Goal: Task Accomplishment & Management: Manage account settings

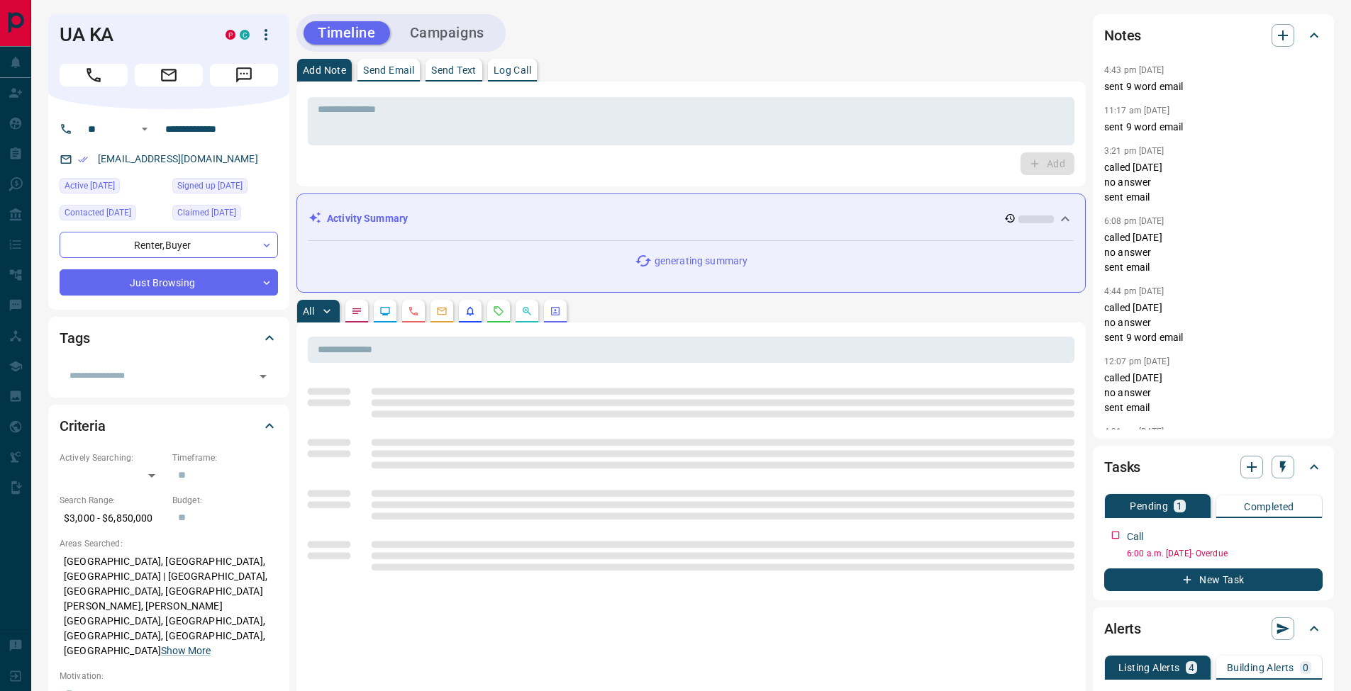
click at [513, 60] on button "Log Call" at bounding box center [512, 70] width 49 height 23
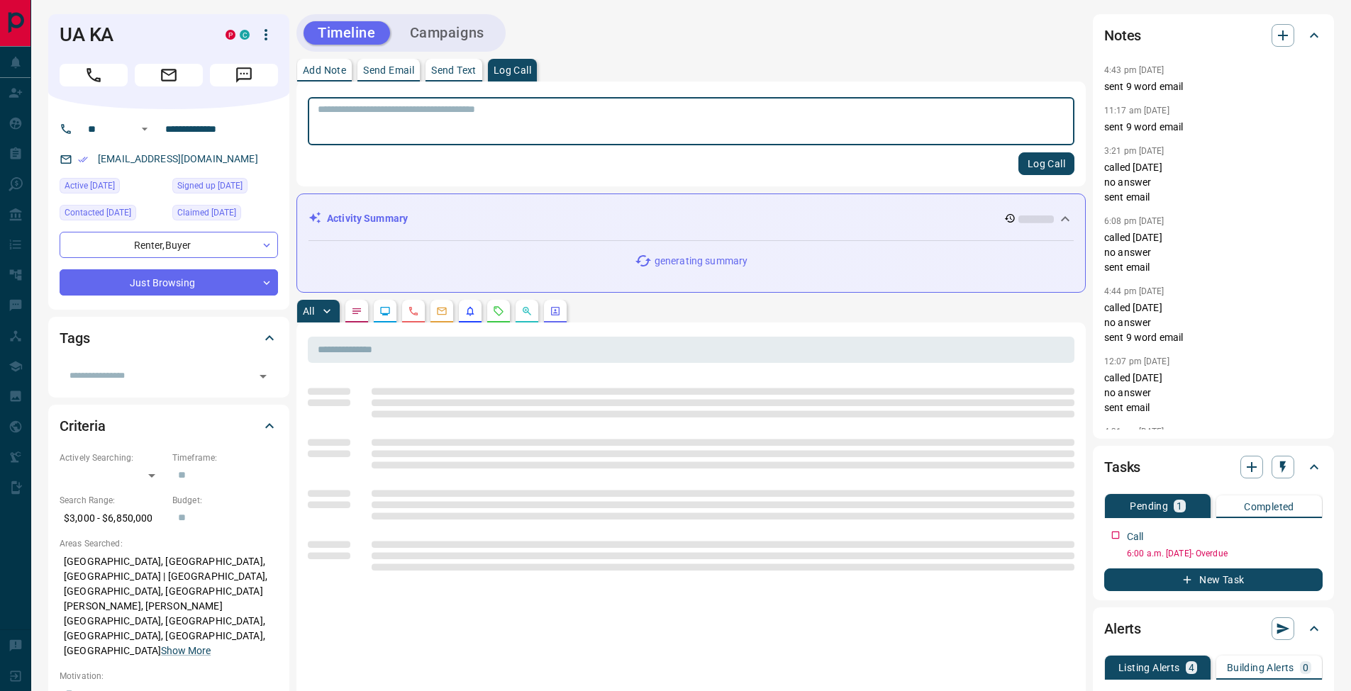
click at [1049, 157] on button "Log Call" at bounding box center [1046, 163] width 56 height 23
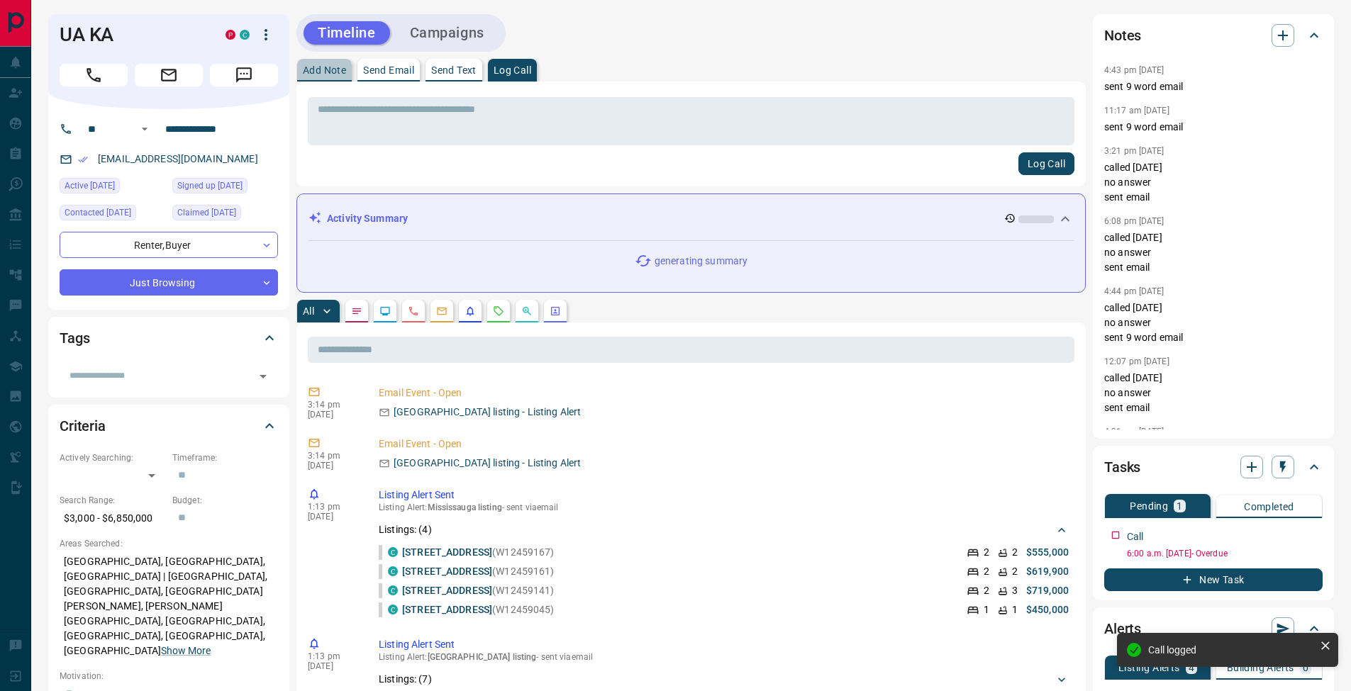
click at [313, 65] on button "Add Note" at bounding box center [324, 70] width 55 height 23
click at [330, 108] on textarea at bounding box center [691, 122] width 747 height 36
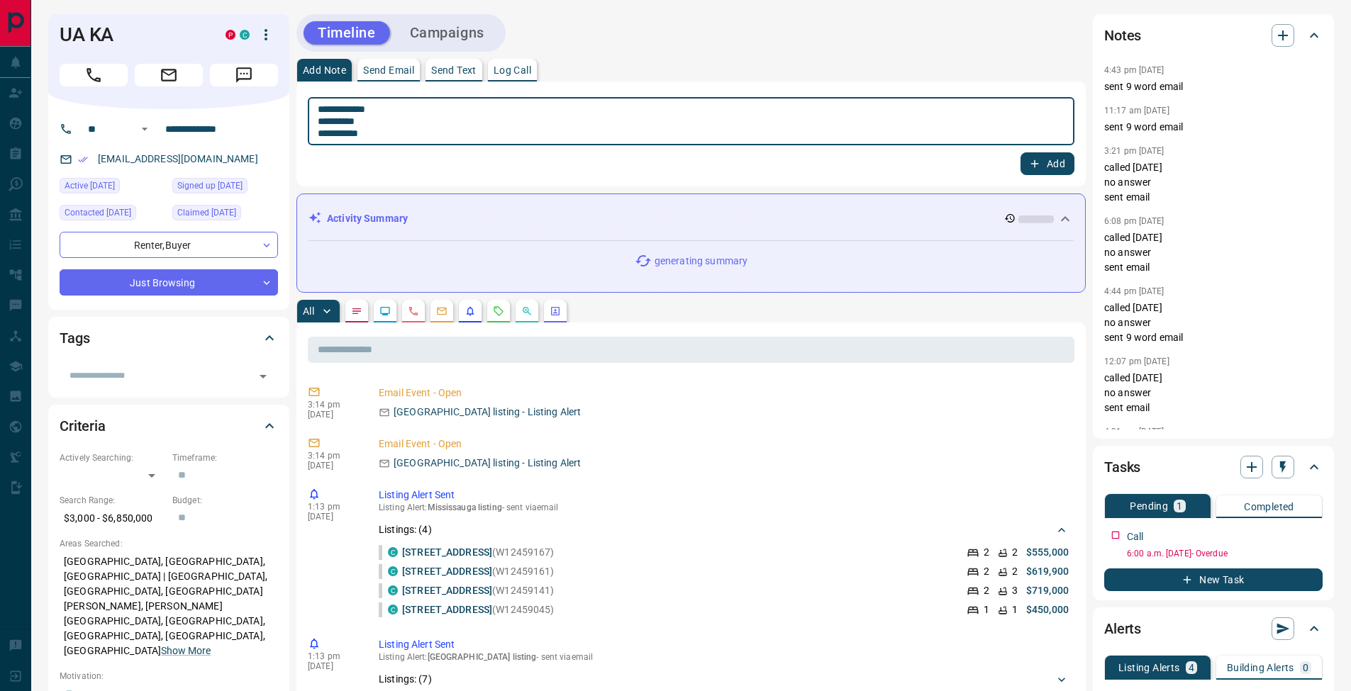
click at [330, 120] on textarea "**********" at bounding box center [691, 122] width 747 height 36
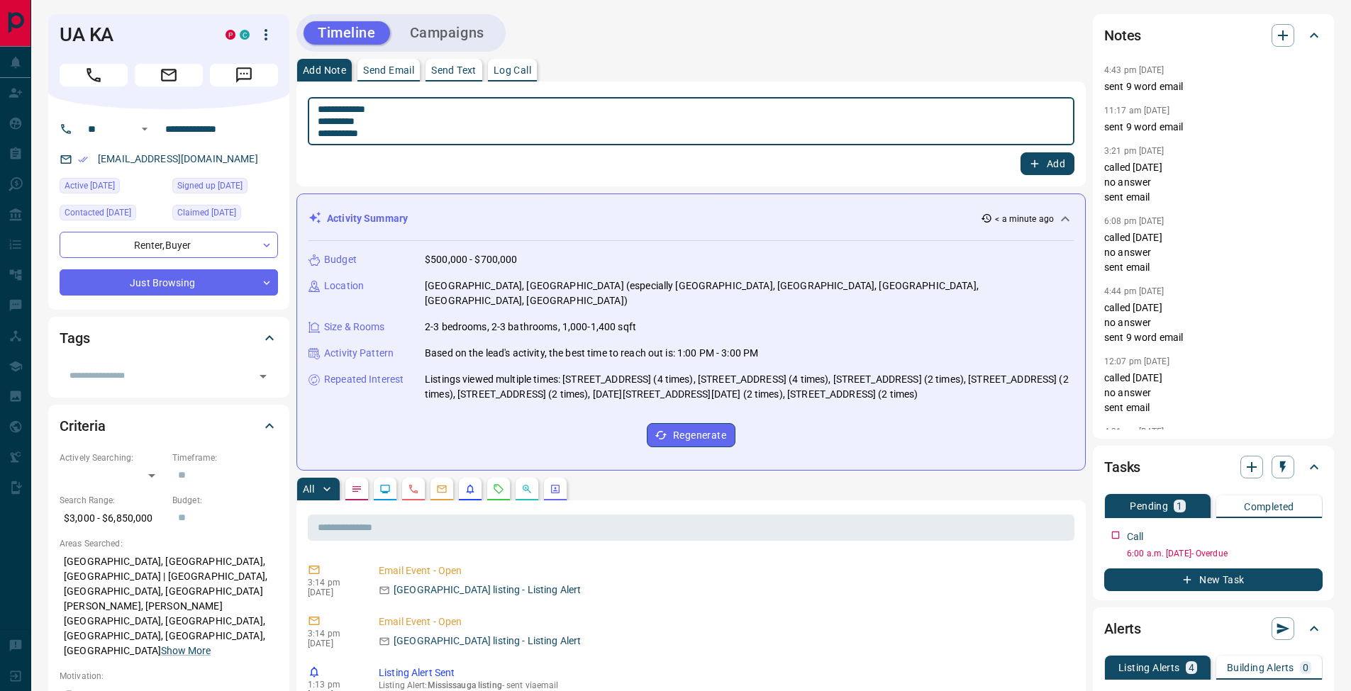
type textarea "**********"
click at [1059, 170] on button "Add" at bounding box center [1047, 163] width 54 height 23
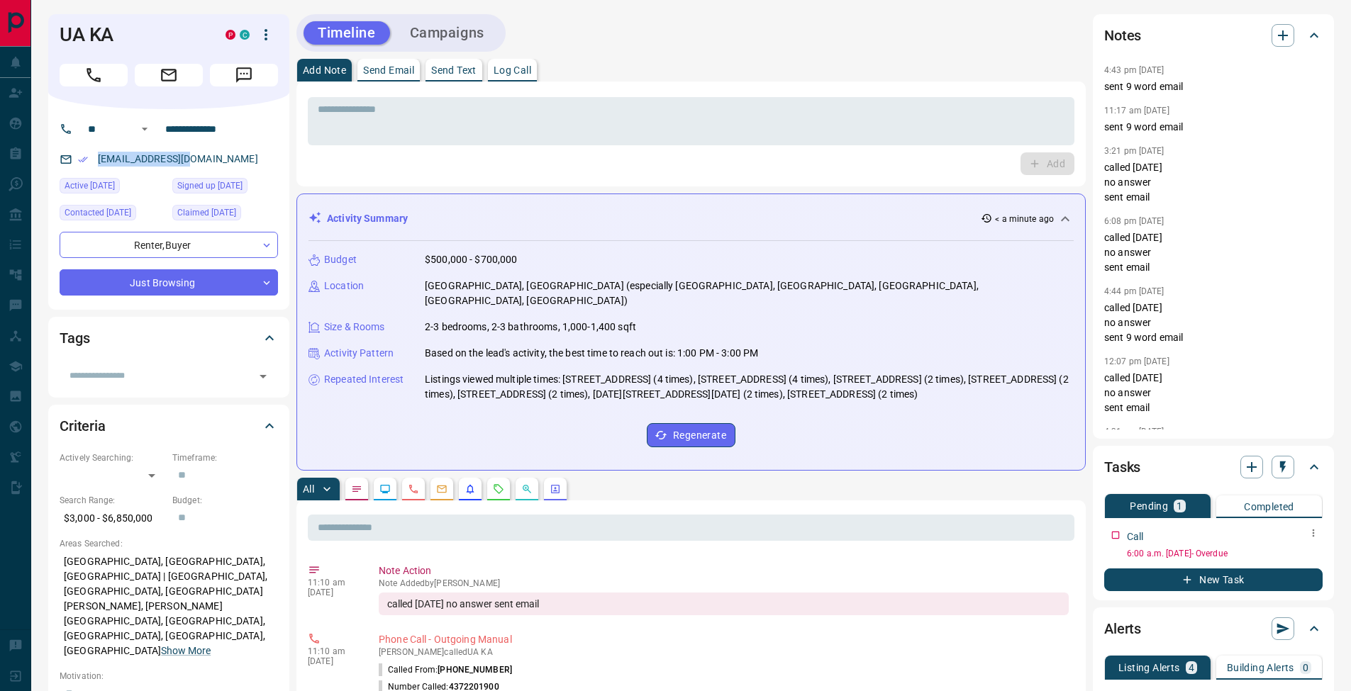
click at [1318, 530] on icon "button" at bounding box center [1313, 533] width 11 height 11
click at [1310, 567] on li "Edit" at bounding box center [1290, 560] width 62 height 21
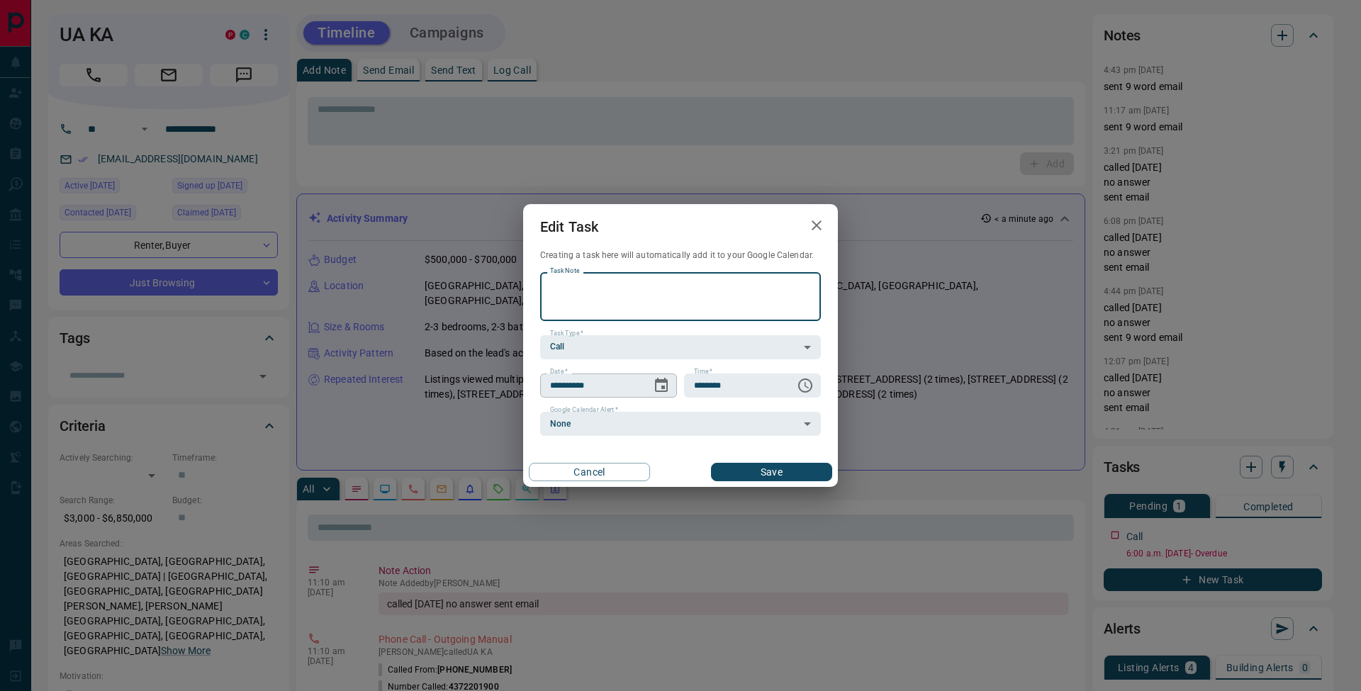
click at [662, 384] on icon "Choose date, selected date is Oct 1, 2025" at bounding box center [661, 385] width 17 height 17
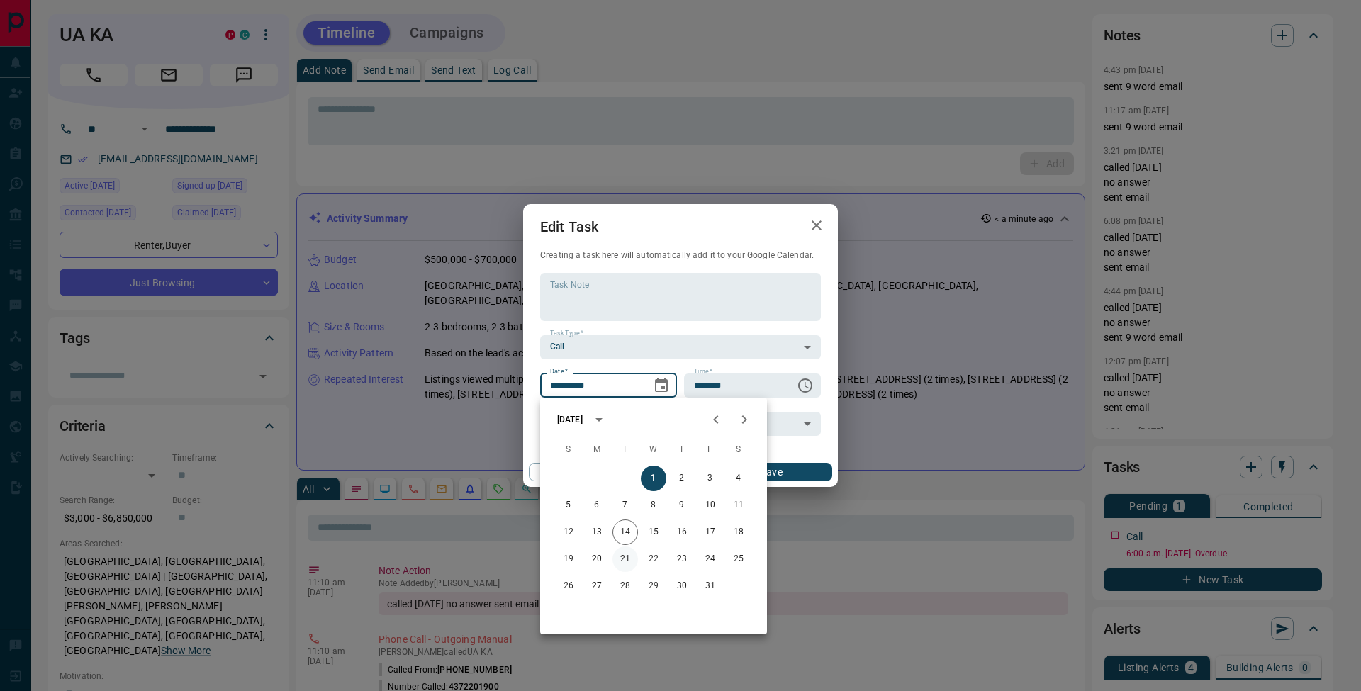
click at [625, 558] on button "21" at bounding box center [626, 560] width 26 height 26
type input "**********"
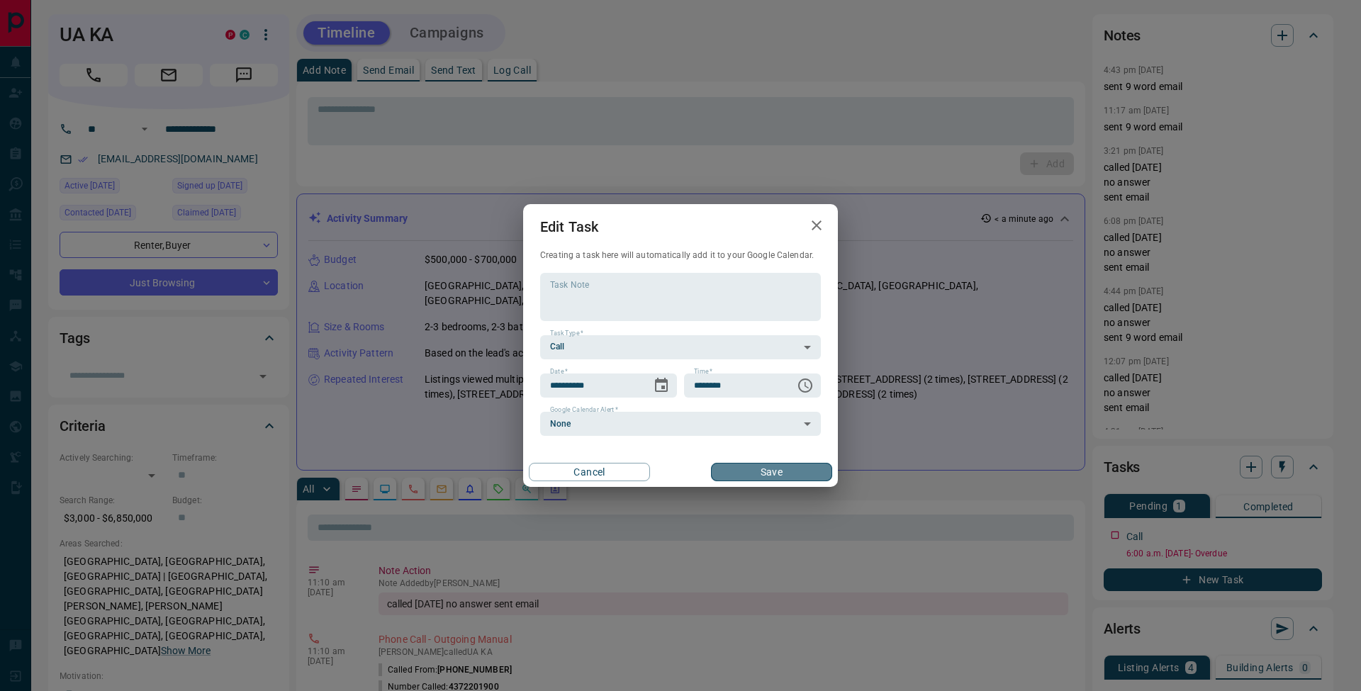
click at [789, 475] on button "Save" at bounding box center [771, 472] width 121 height 18
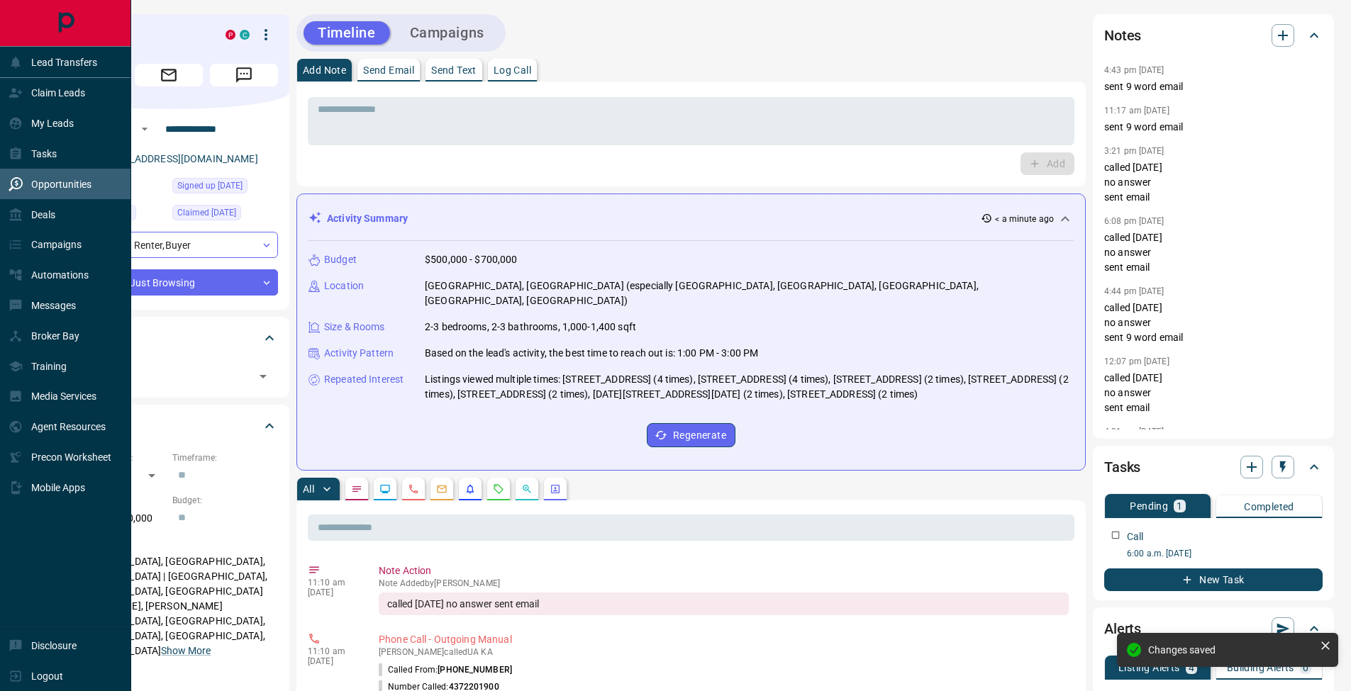
click at [13, 175] on div "Opportunities" at bounding box center [50, 183] width 83 height 23
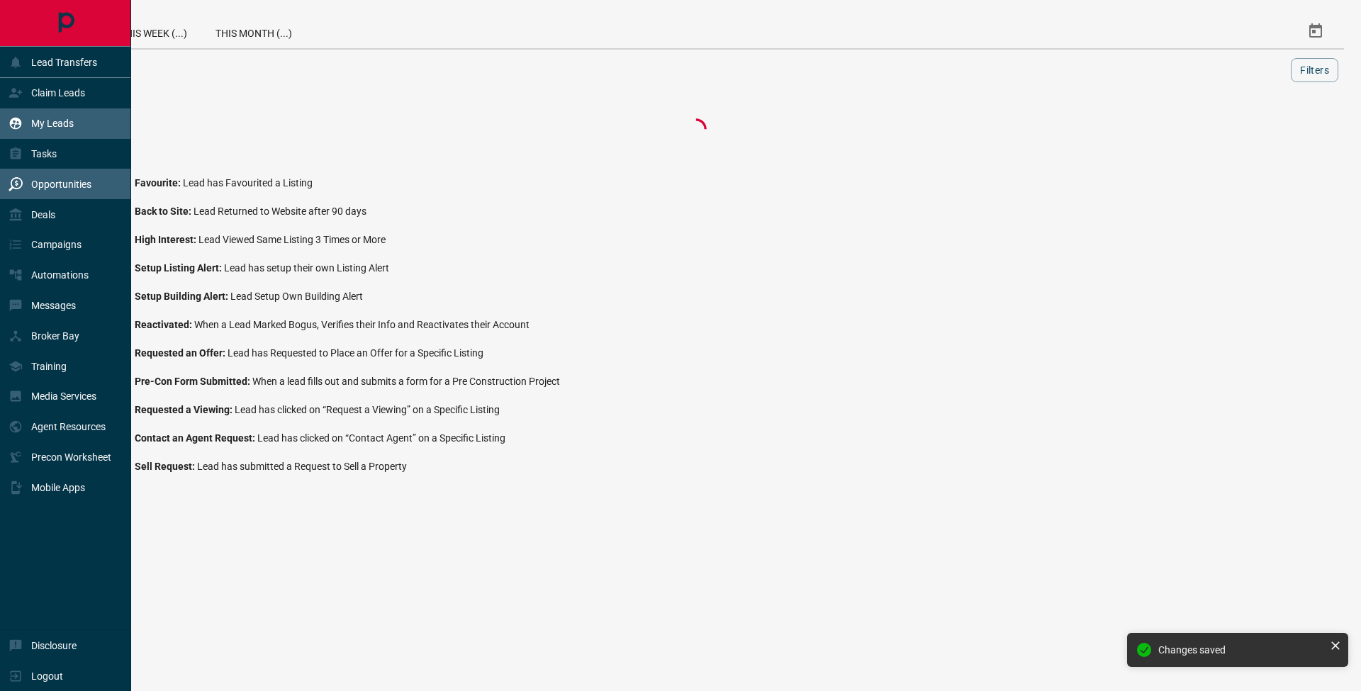
click at [45, 137] on div "My Leads" at bounding box center [65, 123] width 131 height 30
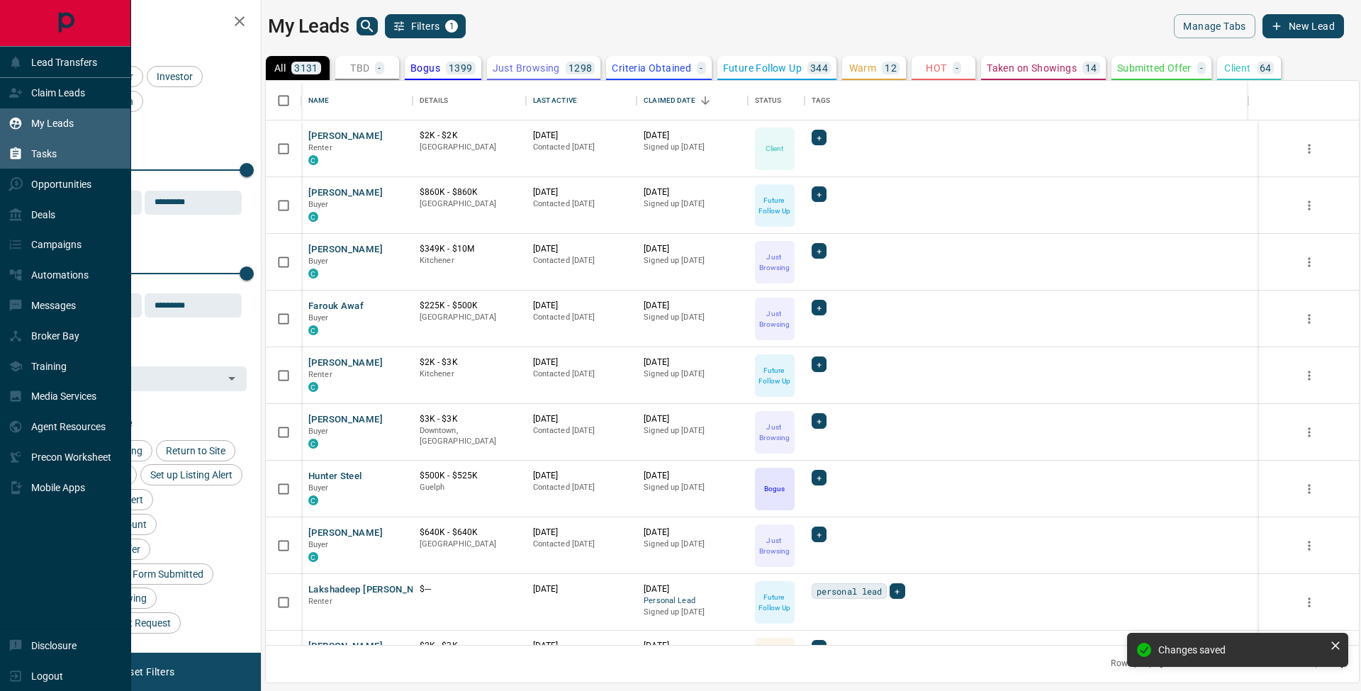
click at [85, 148] on div "Tasks" at bounding box center [65, 154] width 131 height 30
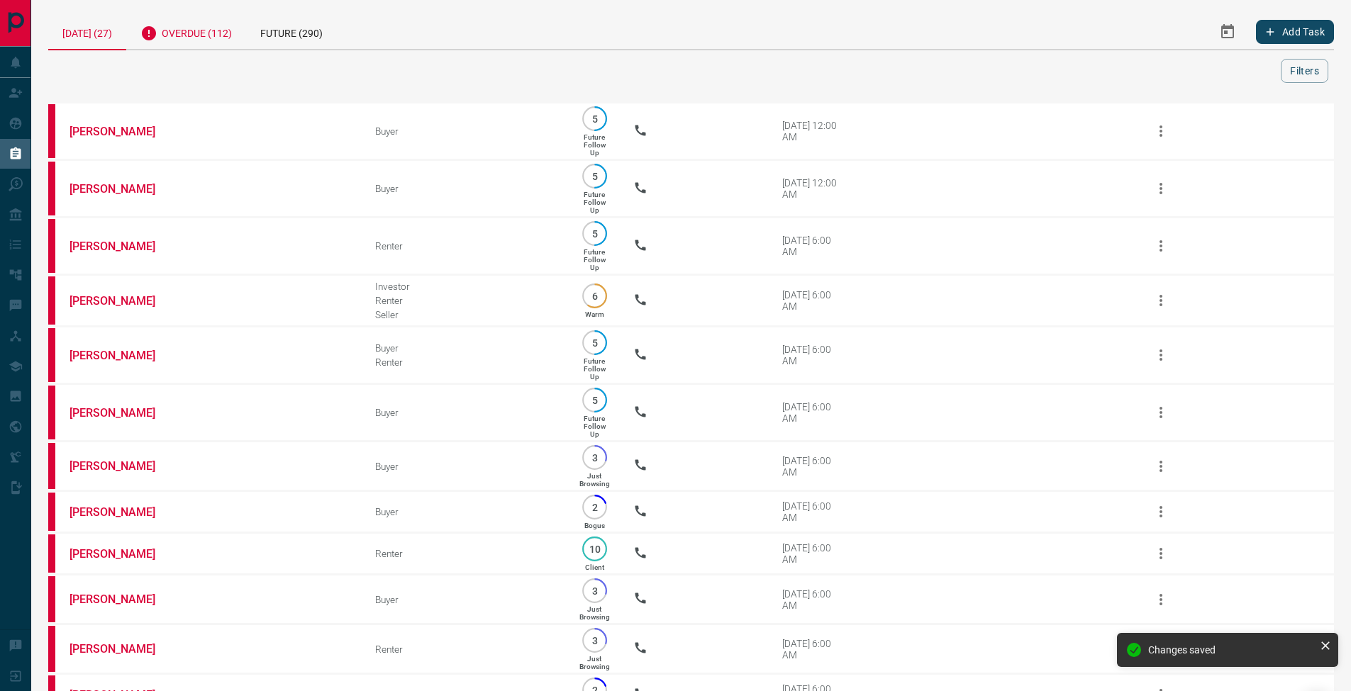
click at [194, 34] on div "Overdue (112)" at bounding box center [186, 31] width 120 height 35
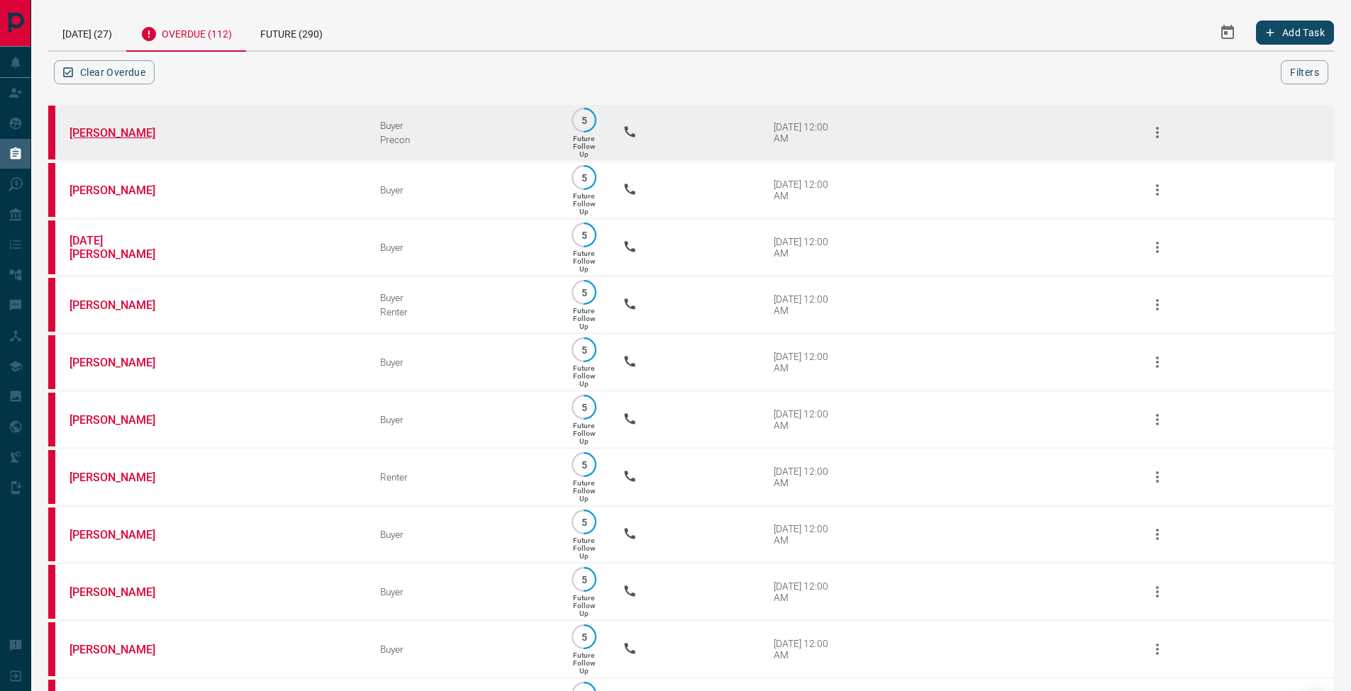
click at [118, 133] on link "[PERSON_NAME]" at bounding box center [122, 132] width 106 height 13
